Goal: Find specific page/section: Find specific page/section

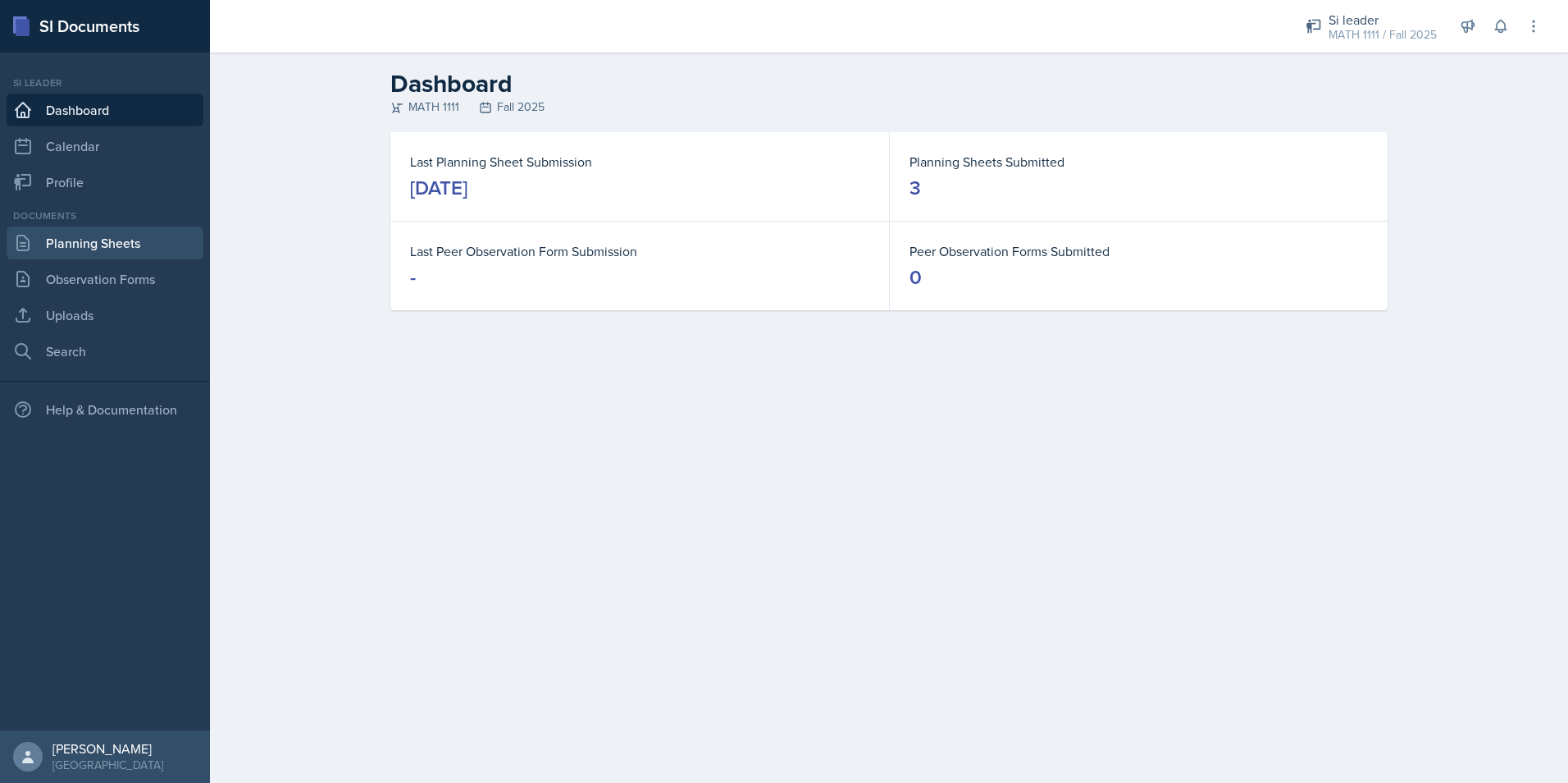
click at [139, 251] on link "Planning Sheets" at bounding box center [105, 243] width 197 height 33
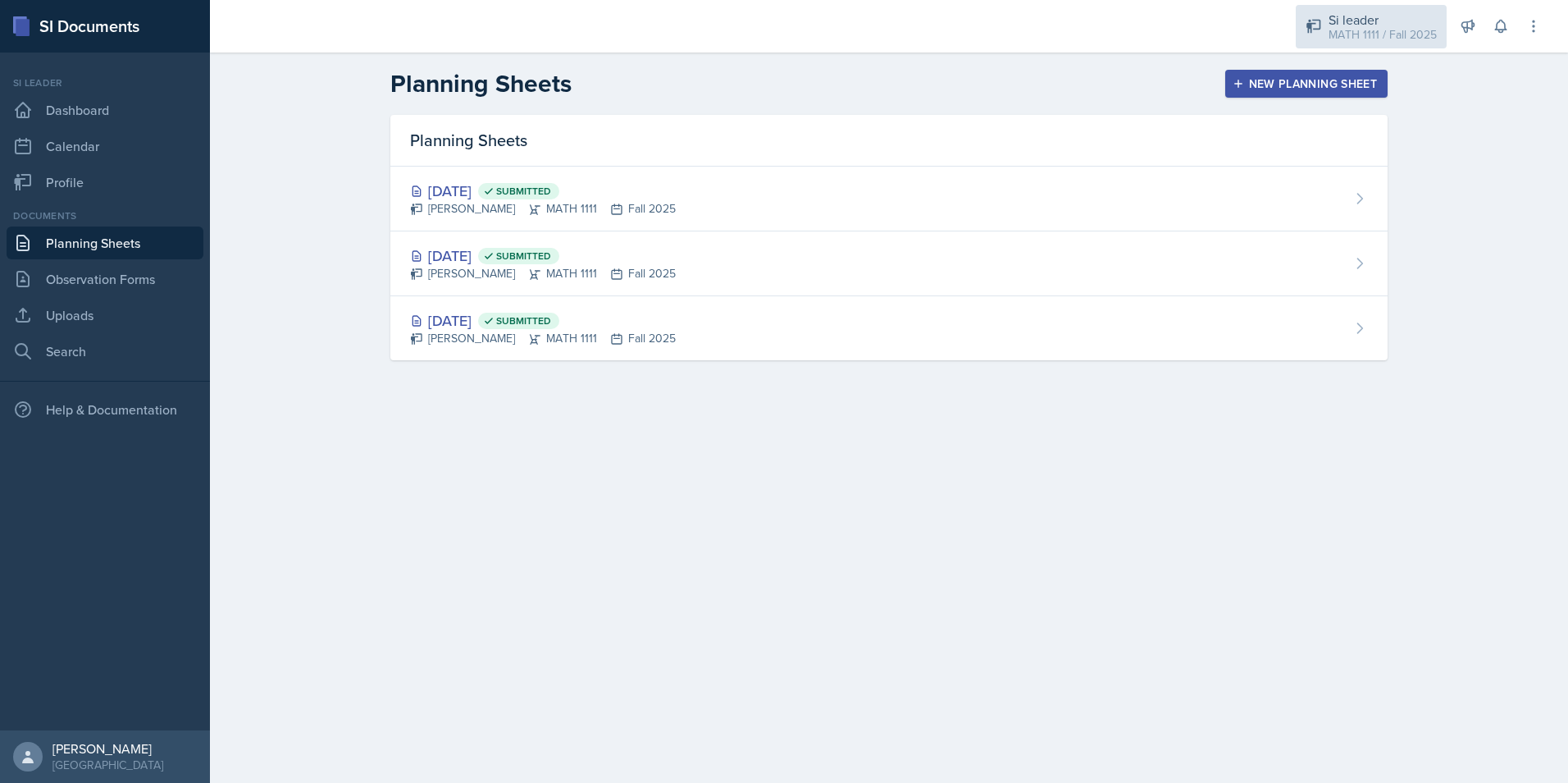
click at [1347, 45] on div "Si leader MATH 1111 / Fall 2025" at bounding box center [1371, 27] width 151 height 43
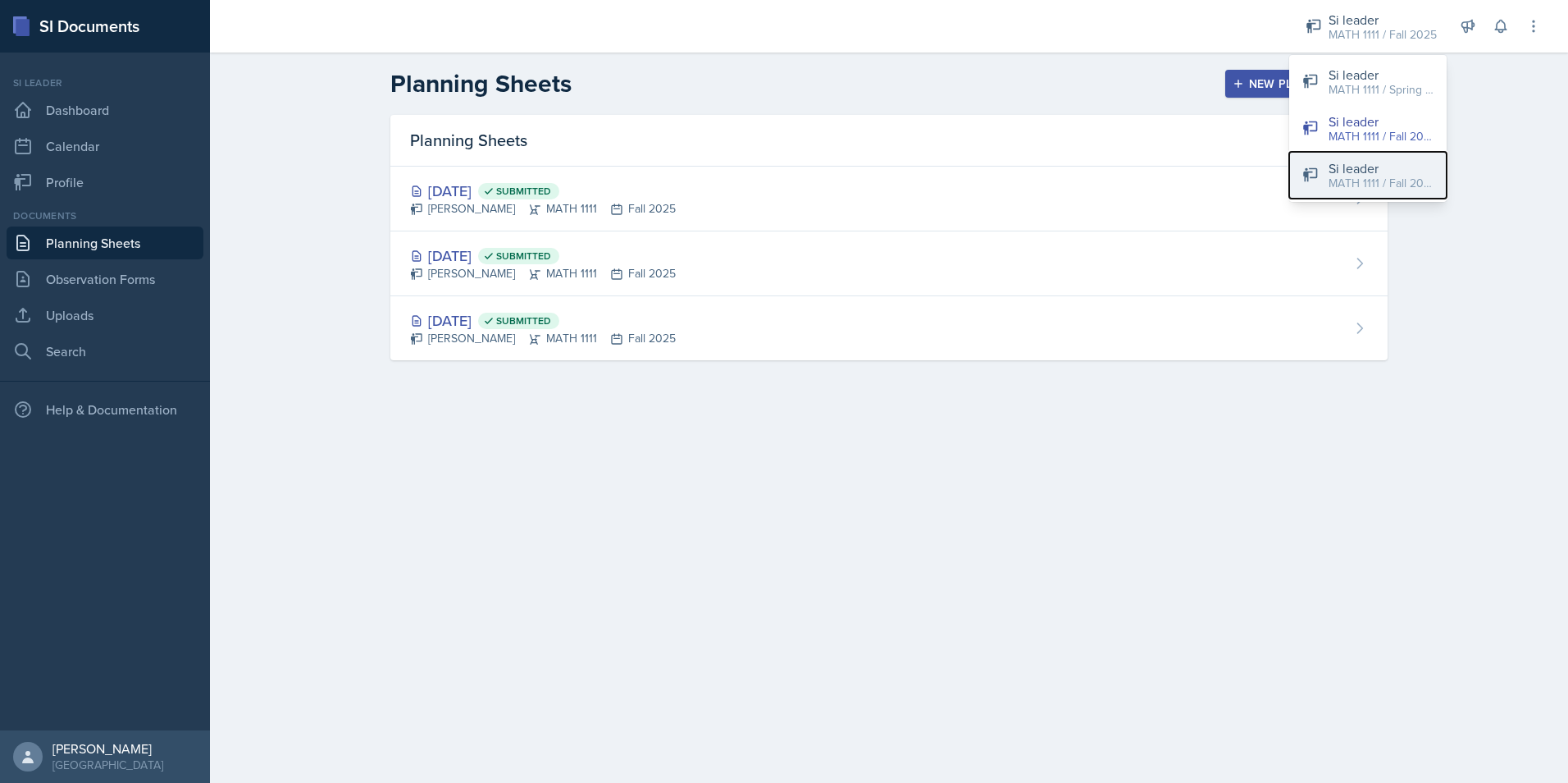
click at [1343, 171] on div "Si leader" at bounding box center [1381, 168] width 105 height 20
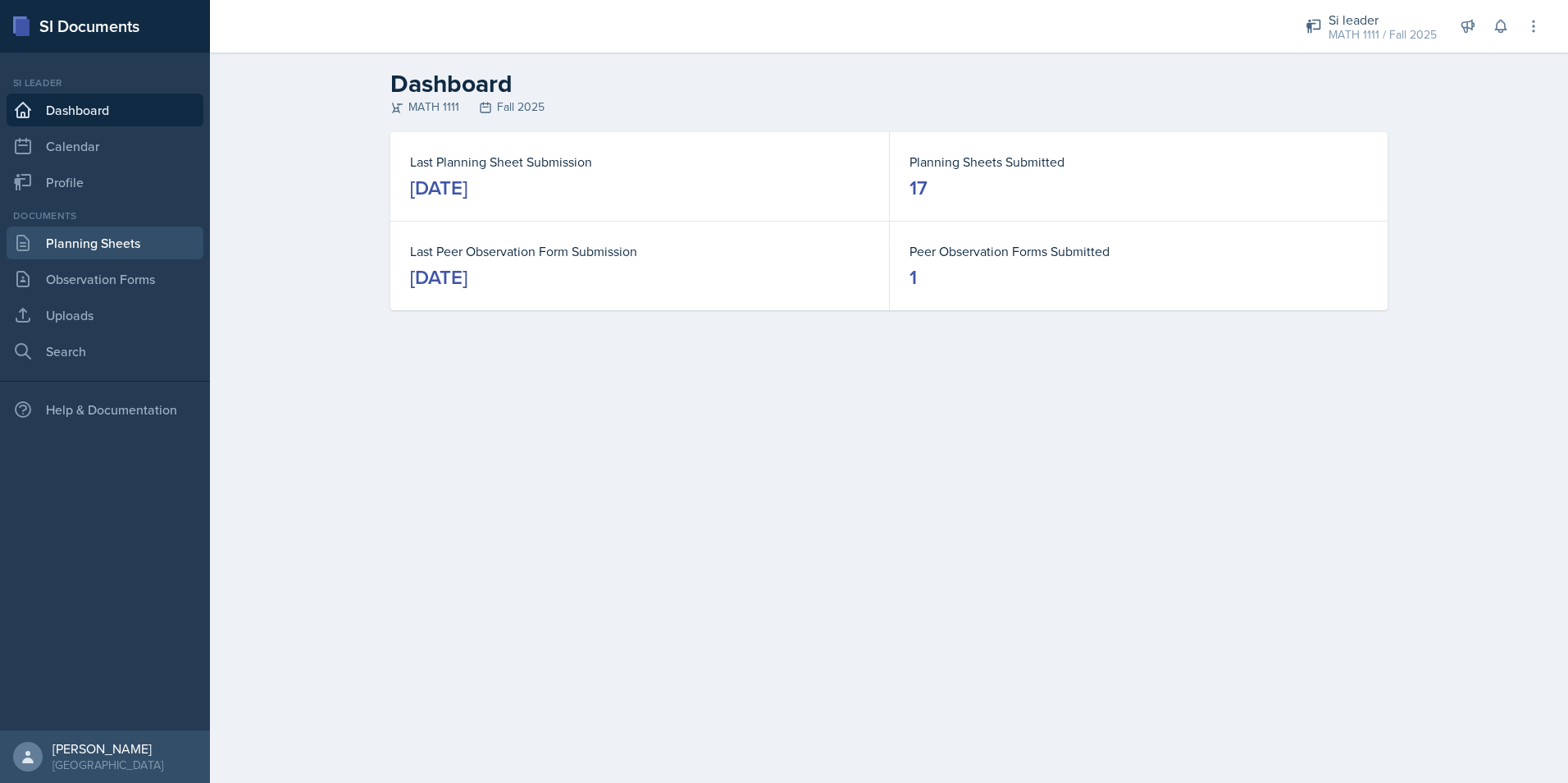
click at [36, 242] on link "Planning Sheets" at bounding box center [105, 243] width 197 height 33
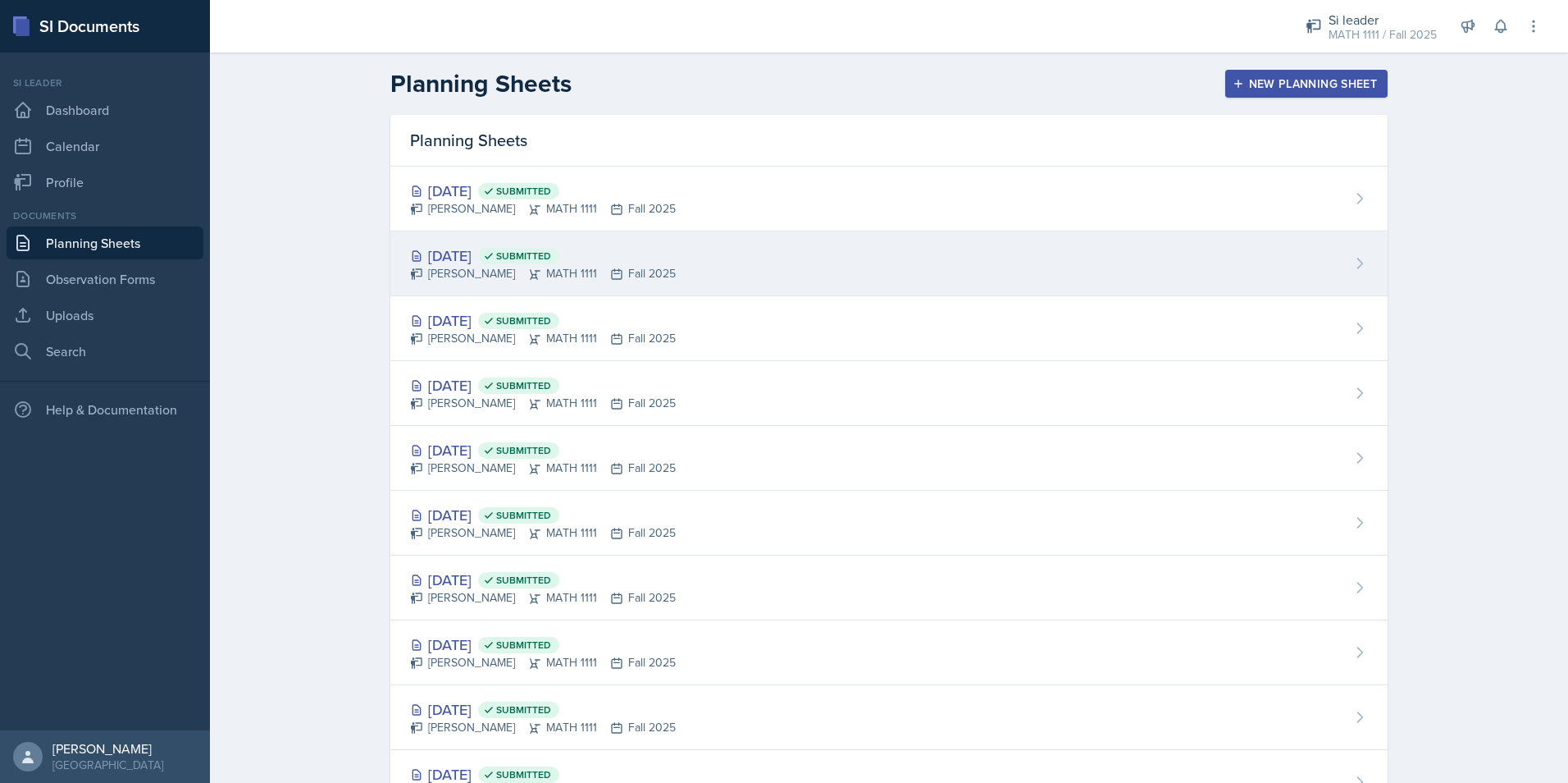
click at [476, 248] on div "[DATE] Submitted" at bounding box center [543, 255] width 265 height 22
